Goal: Navigation & Orientation: Find specific page/section

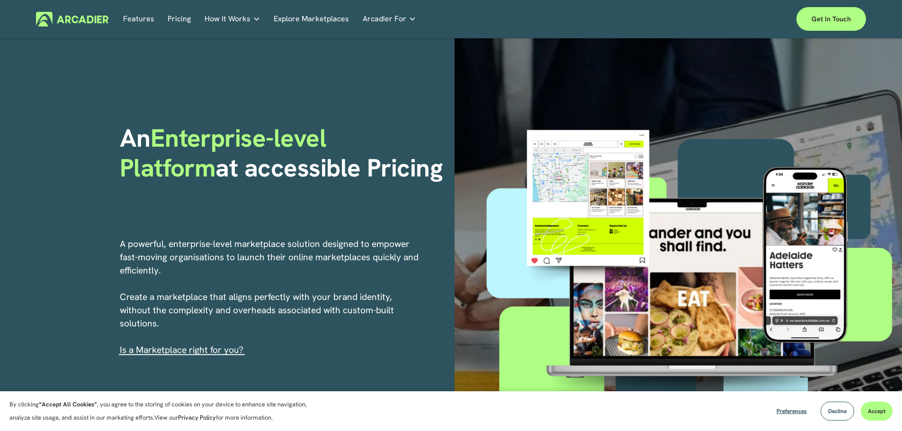
click at [142, 15] on link "Features" at bounding box center [138, 19] width 31 height 15
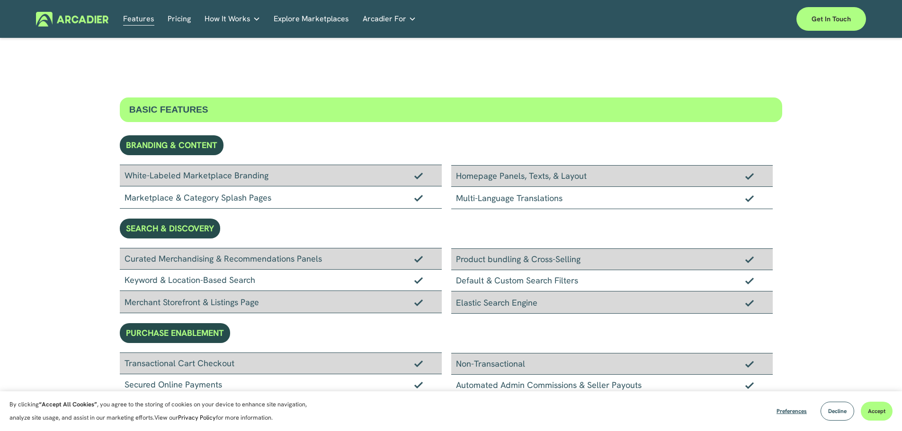
click at [79, 21] on img at bounding box center [72, 19] width 72 height 15
